Goal: Communication & Community: Answer question/provide support

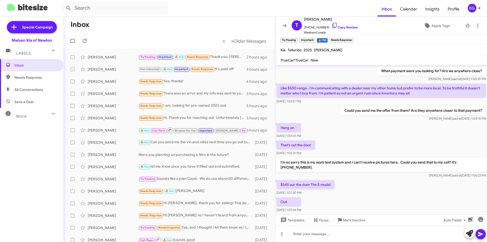
scroll to position [272, 0]
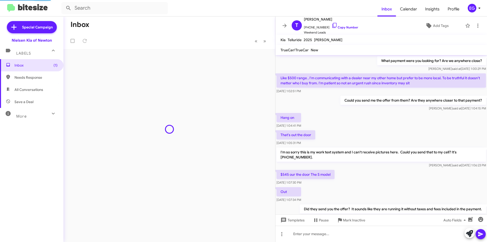
scroll to position [272, 0]
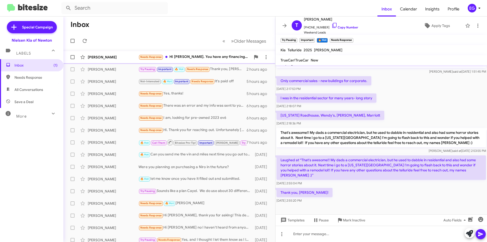
click at [108, 58] on div "[PERSON_NAME]" at bounding box center [113, 57] width 51 height 5
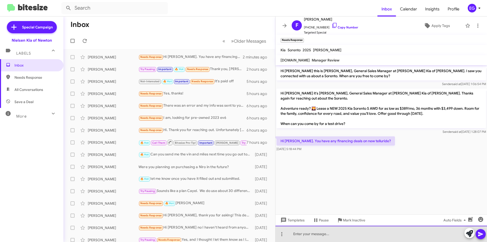
click at [319, 234] on div at bounding box center [382, 234] width 212 height 16
click at [353, 235] on div "We do have finance specials on the tellurides." at bounding box center [382, 234] width 212 height 16
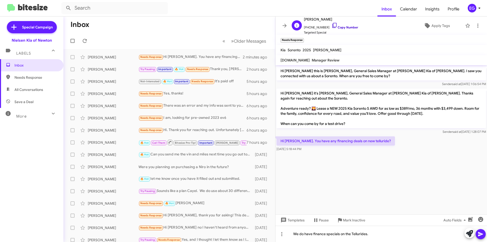
click at [346, 27] on link "Copy Number" at bounding box center [345, 27] width 27 height 4
click at [389, 235] on div "We do have finance specials on the Tellurides." at bounding box center [382, 234] width 212 height 16
click at [297, 235] on div "We do have finance specials on the Tellurides." at bounding box center [382, 234] width 212 height 16
click at [422, 237] on div "With approved credit, we do have finance specials on the Tellurides." at bounding box center [382, 234] width 212 height 16
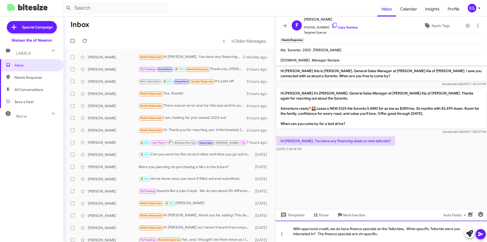
click at [412, 230] on div "With approved credit, we do have finance specials on the Tellurides. WHat speci…" at bounding box center [382, 231] width 212 height 21
click at [481, 234] on icon at bounding box center [480, 234] width 5 height 4
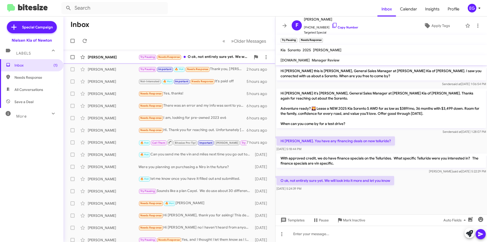
click at [201, 57] on div "Try Pausing Needs Response O ok, not entirely sure yet. We will look into it mo…" at bounding box center [195, 57] width 112 height 6
click at [316, 235] on div at bounding box center [382, 234] width 212 height 16
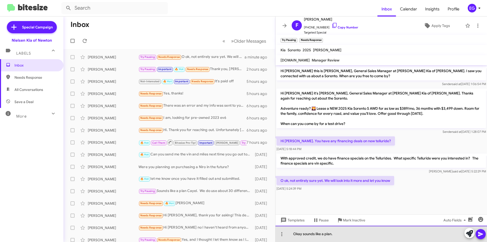
click at [337, 234] on div "Okay sounds like a plan." at bounding box center [382, 234] width 212 height 16
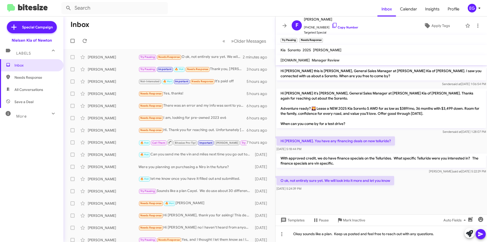
click at [484, 231] on button at bounding box center [481, 234] width 10 height 10
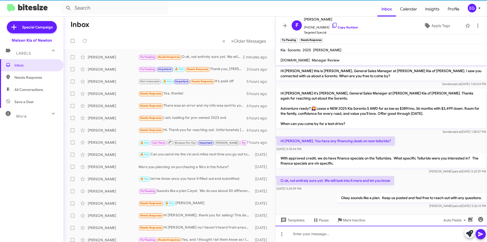
scroll to position [3, 0]
